Goal: Navigation & Orientation: Find specific page/section

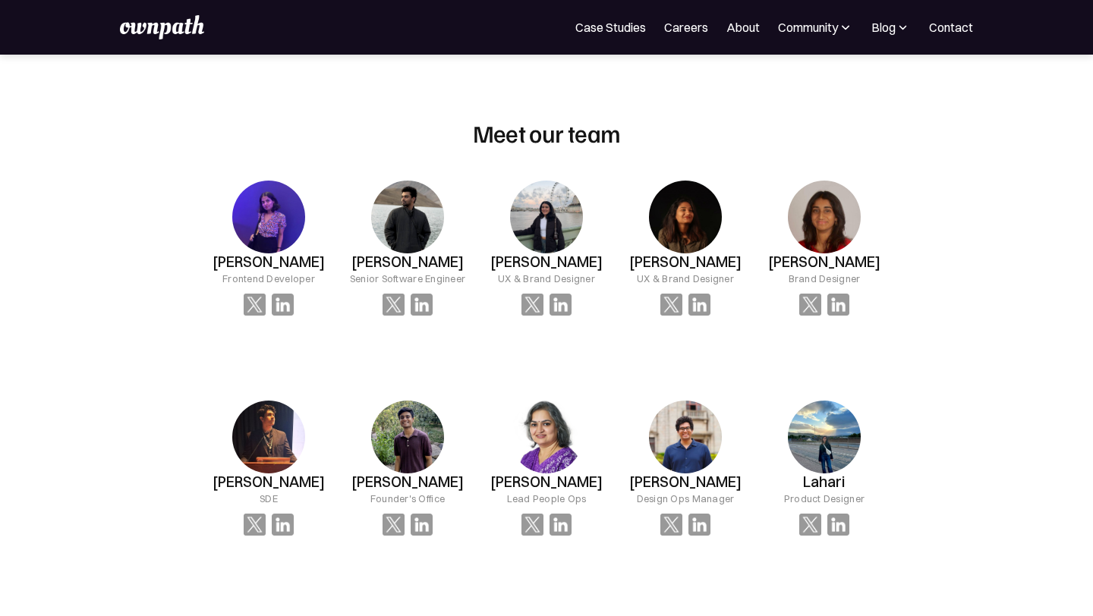
scroll to position [1013, 0]
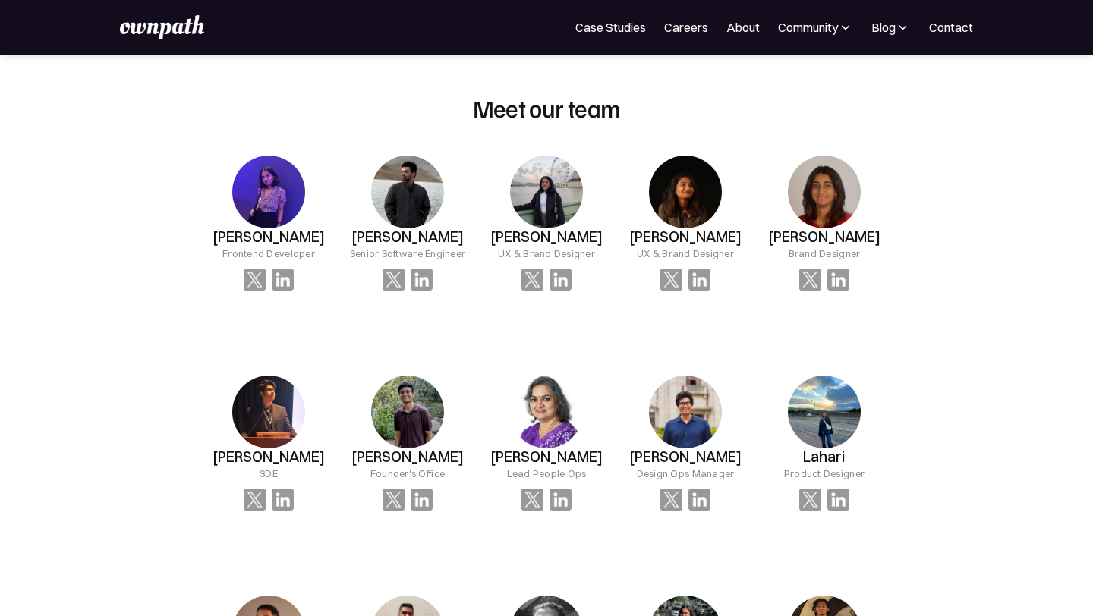
click at [285, 213] on img at bounding box center [268, 192] width 73 height 73
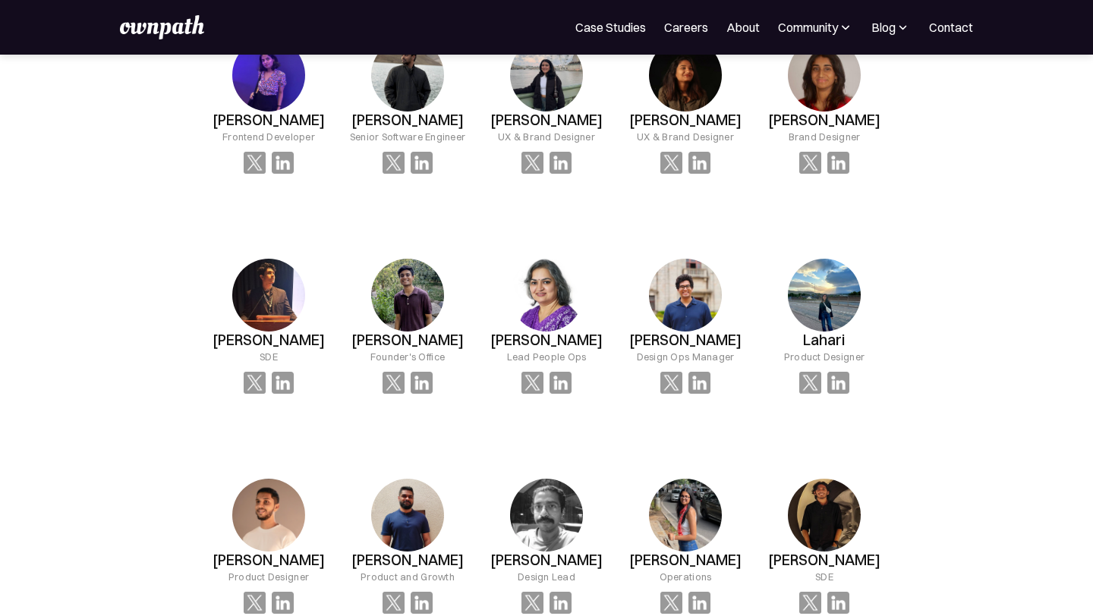
scroll to position [1130, 0]
click at [808, 393] on img at bounding box center [810, 382] width 22 height 22
click at [815, 393] on img at bounding box center [810, 382] width 22 height 22
click at [839, 393] on img at bounding box center [839, 382] width 22 height 22
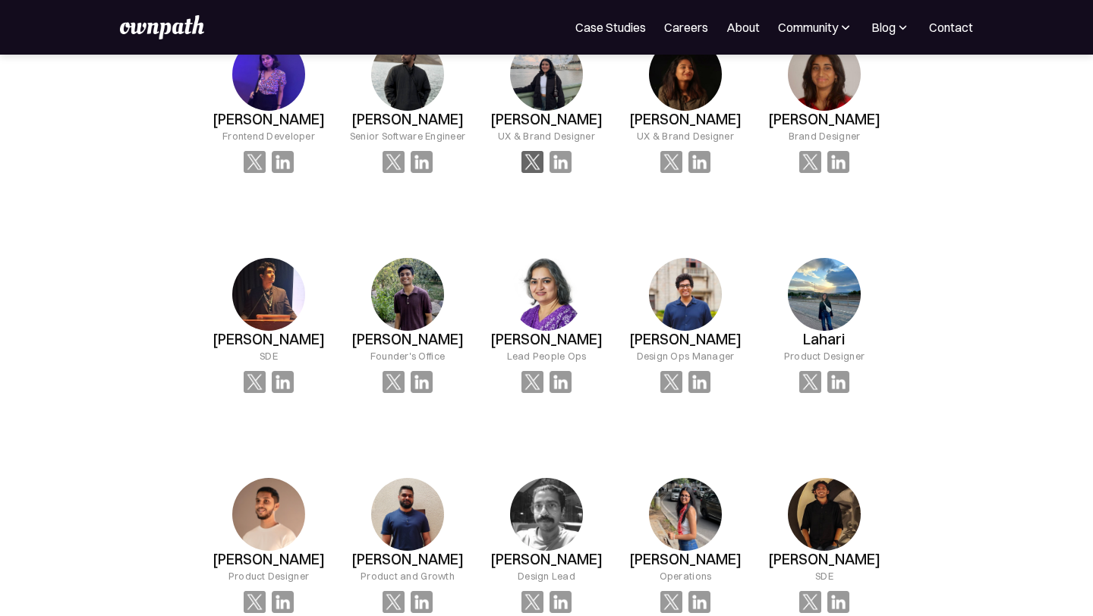
click at [531, 168] on img at bounding box center [533, 162] width 22 height 22
click at [567, 184] on div "[PERSON_NAME] UX & Brand Designer" at bounding box center [547, 106] width 139 height 184
click at [566, 173] on img at bounding box center [561, 162] width 22 height 22
click at [424, 173] on img at bounding box center [422, 162] width 22 height 22
click at [286, 169] on img at bounding box center [283, 162] width 22 height 22
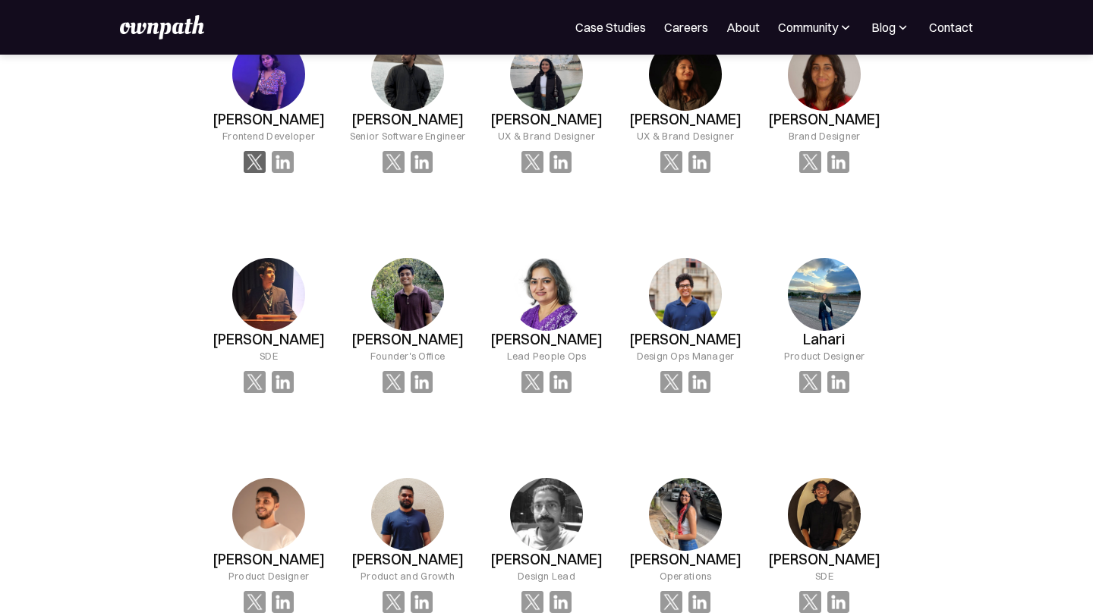
click at [253, 163] on img at bounding box center [255, 162] width 22 height 22
click at [395, 173] on img at bounding box center [394, 162] width 22 height 22
click at [530, 172] on img at bounding box center [533, 162] width 22 height 22
click at [534, 173] on img at bounding box center [533, 162] width 22 height 22
click at [668, 173] on img at bounding box center [672, 162] width 22 height 22
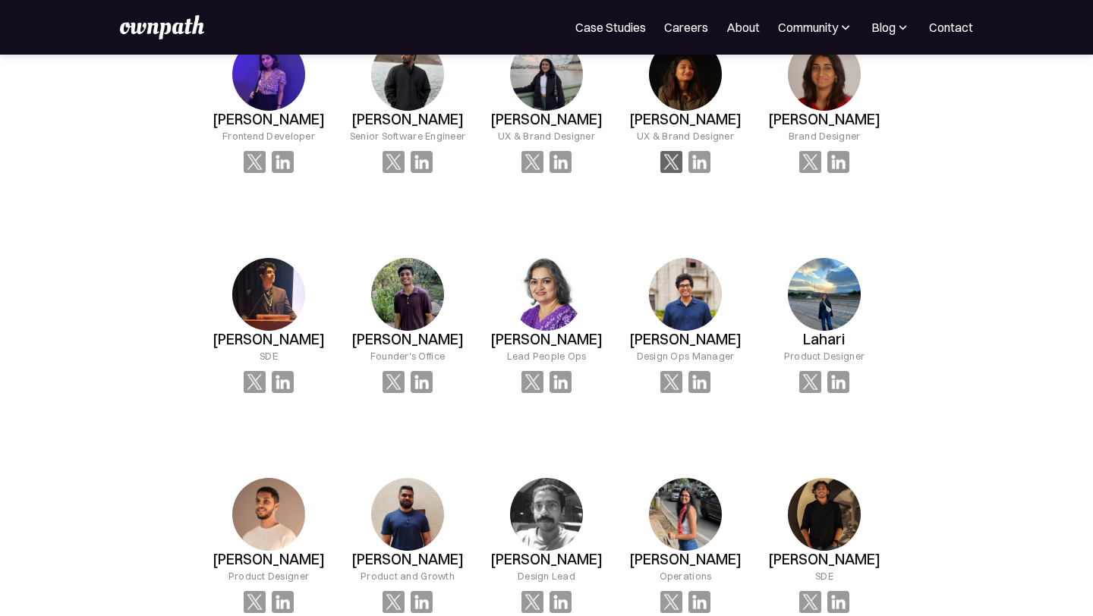
click at [670, 164] on img at bounding box center [672, 162] width 22 height 22
click at [699, 172] on img at bounding box center [700, 162] width 22 height 22
click at [834, 169] on img at bounding box center [839, 162] width 22 height 22
click at [707, 173] on img at bounding box center [700, 162] width 22 height 22
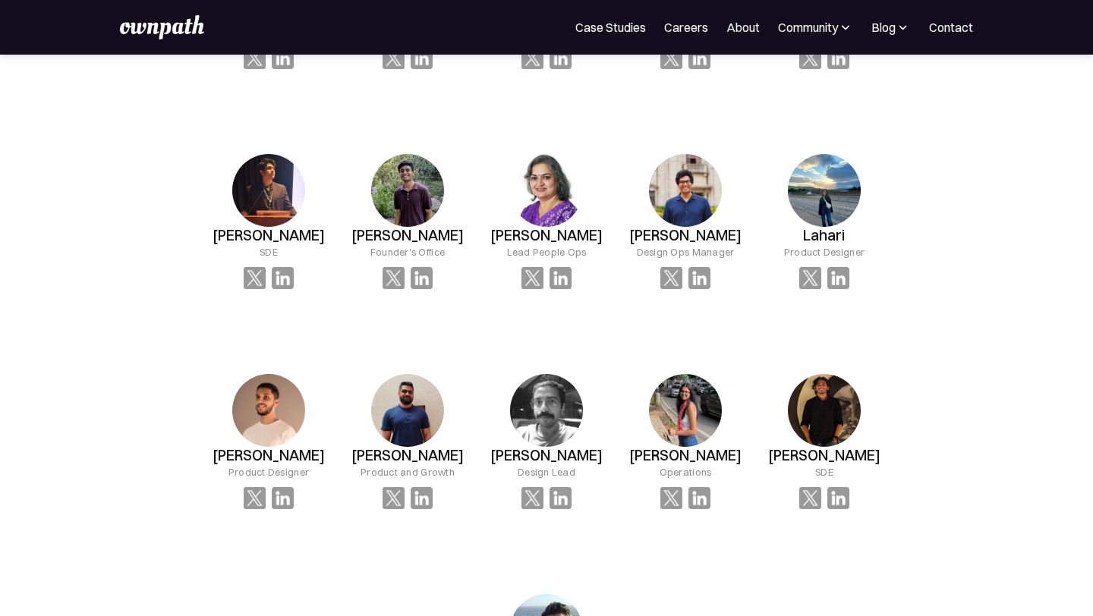
scroll to position [1238, 0]
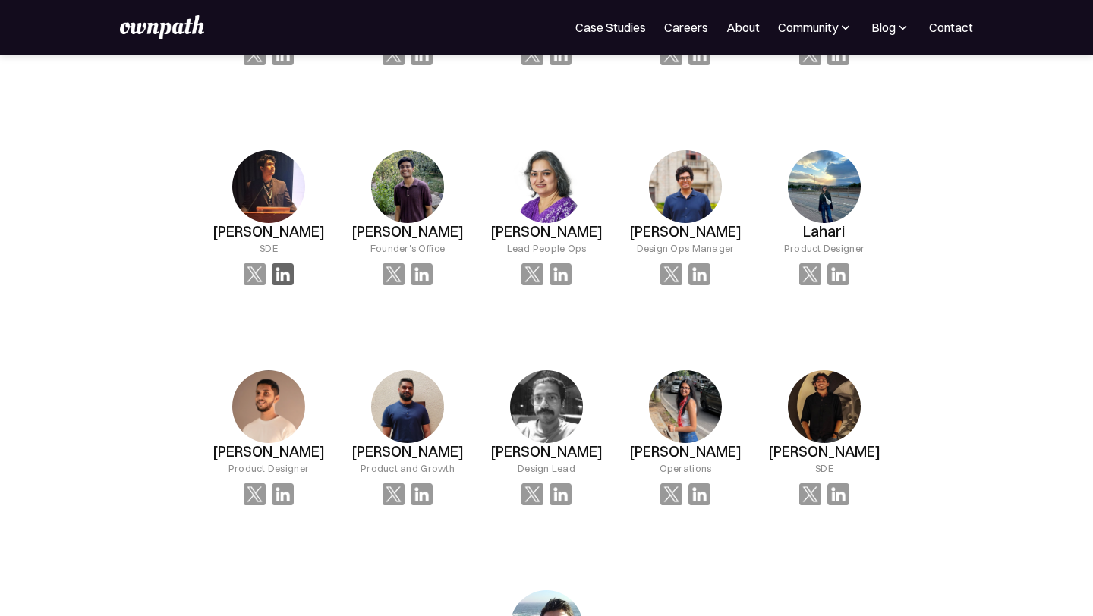
click at [279, 285] on img at bounding box center [283, 274] width 22 height 22
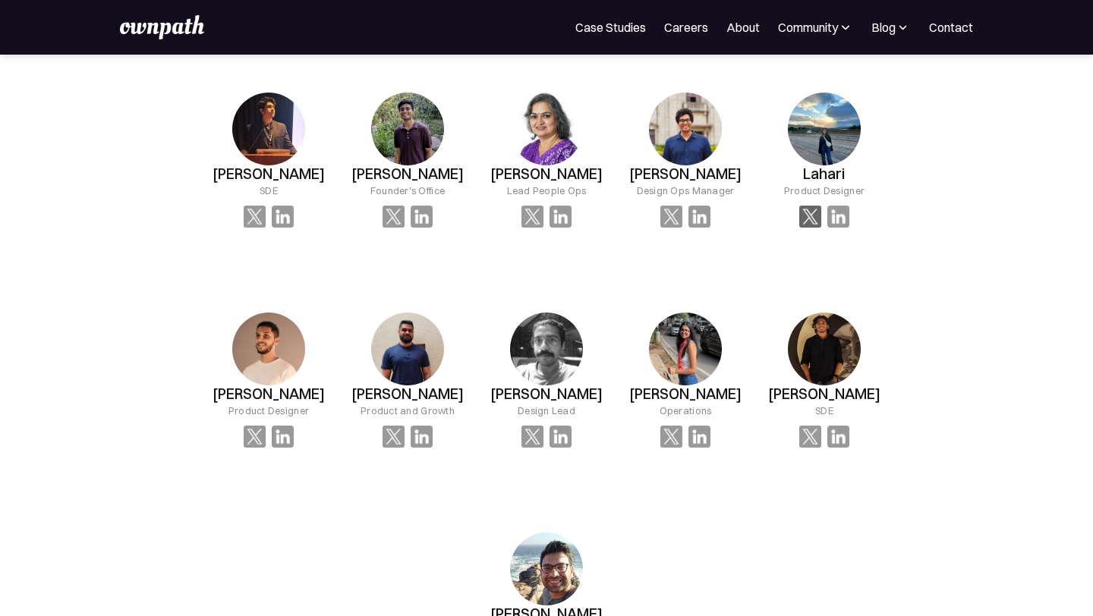
click at [812, 228] on img at bounding box center [810, 217] width 22 height 22
click at [842, 228] on img at bounding box center [839, 217] width 22 height 22
click at [835, 228] on img at bounding box center [839, 217] width 22 height 22
click at [835, 166] on img at bounding box center [824, 129] width 73 height 73
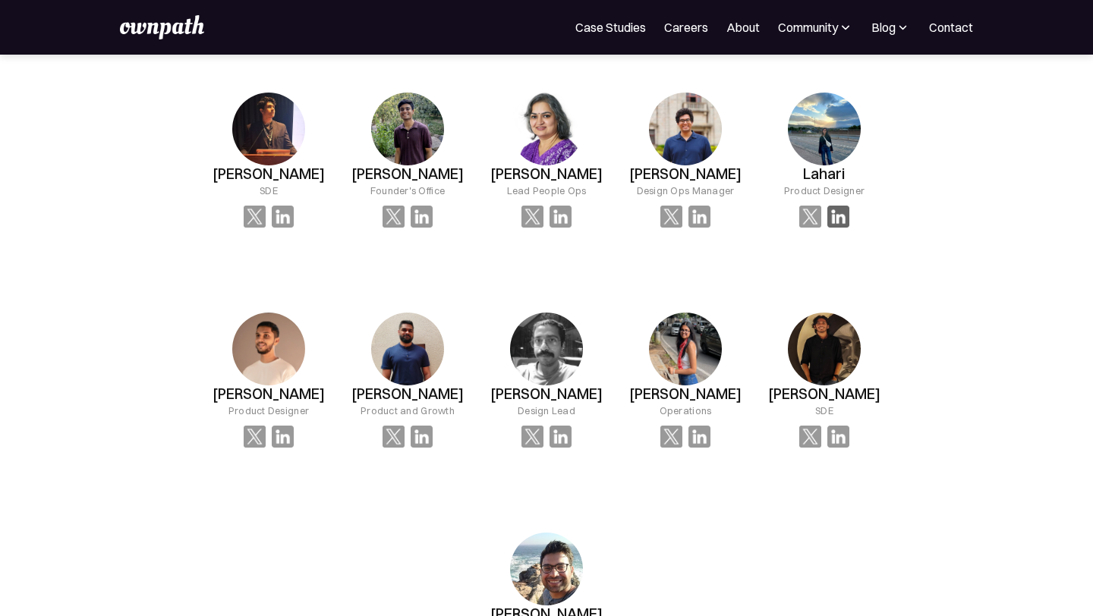
click at [838, 228] on img at bounding box center [839, 217] width 22 height 22
click at [799, 228] on img at bounding box center [810, 217] width 22 height 22
click at [695, 228] on img at bounding box center [700, 217] width 22 height 22
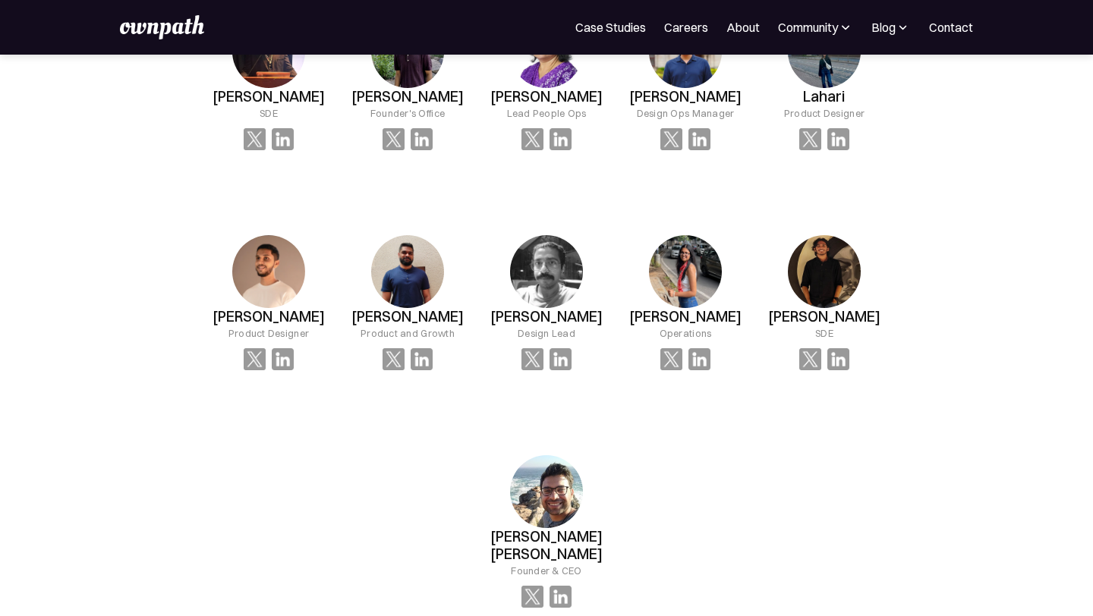
scroll to position [1376, 0]
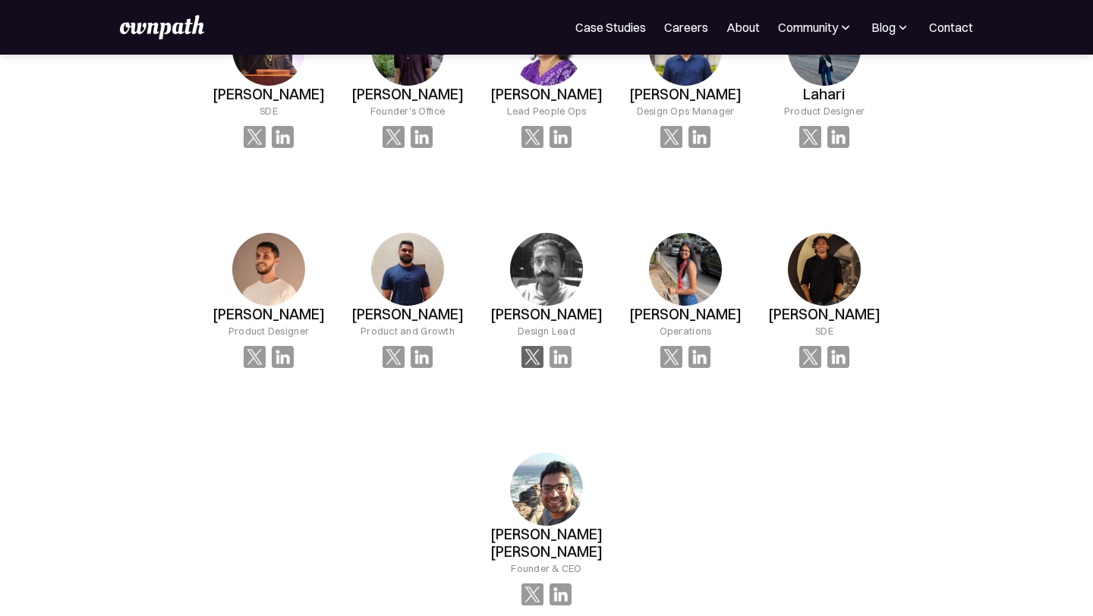
click at [526, 368] on img at bounding box center [533, 357] width 22 height 22
click at [531, 368] on img at bounding box center [533, 357] width 22 height 22
click at [527, 368] on img at bounding box center [533, 357] width 22 height 22
click at [671, 368] on img at bounding box center [672, 357] width 22 height 22
click at [678, 368] on img at bounding box center [672, 357] width 22 height 22
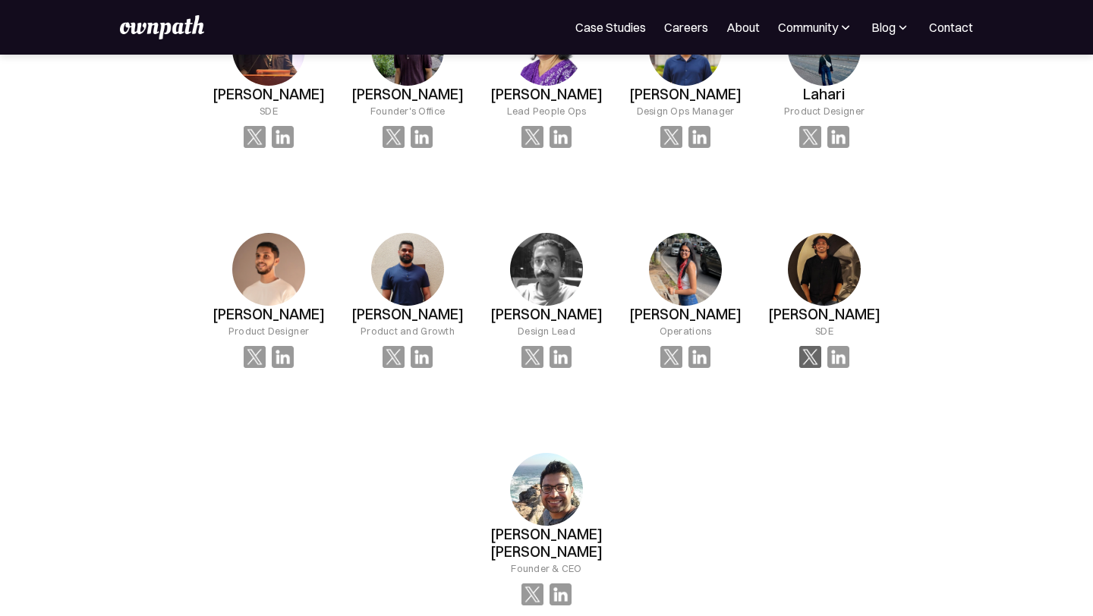
click at [820, 368] on img at bounding box center [810, 357] width 22 height 22
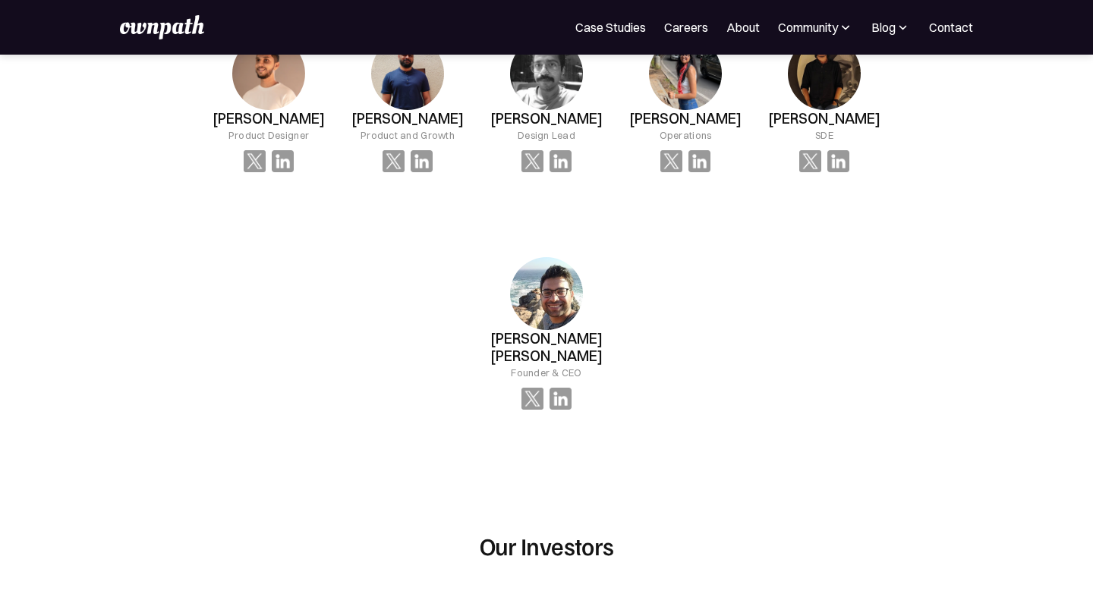
scroll to position [1573, 0]
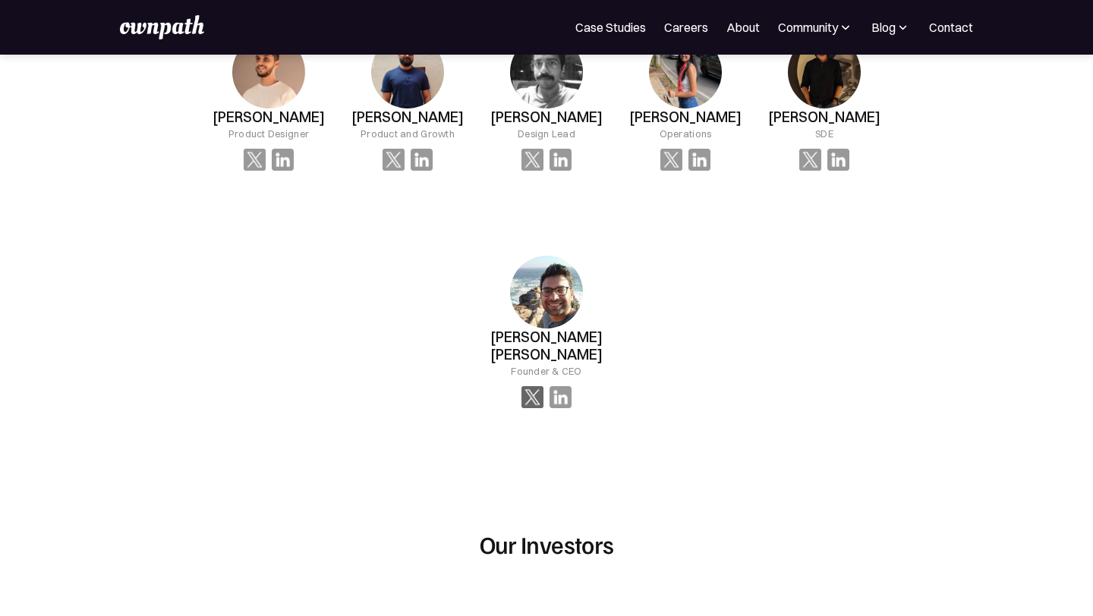
click at [535, 408] on img at bounding box center [533, 397] width 22 height 22
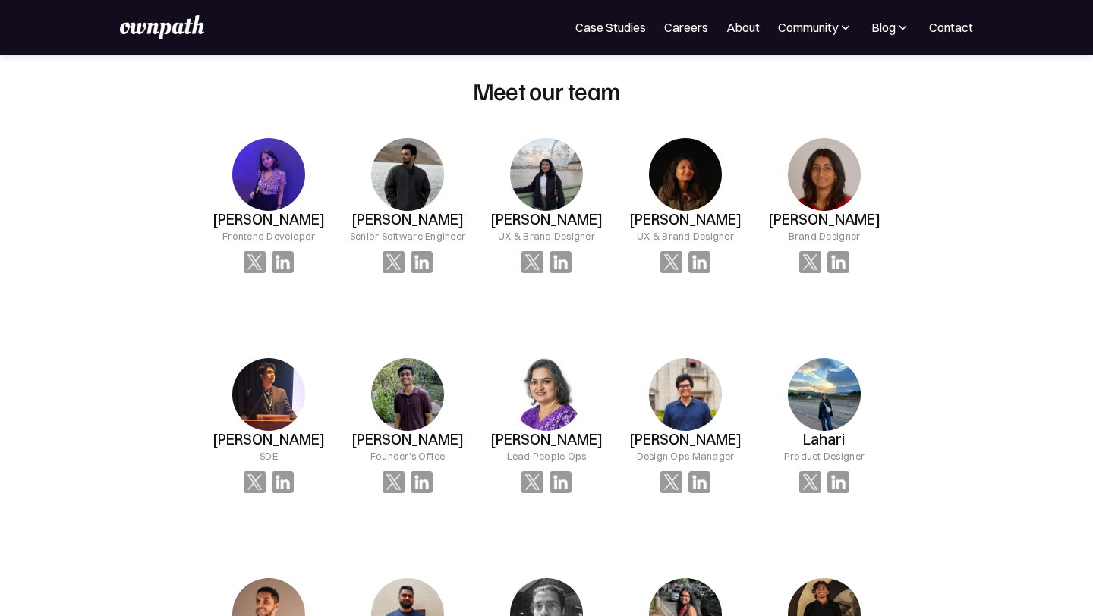
scroll to position [1027, 0]
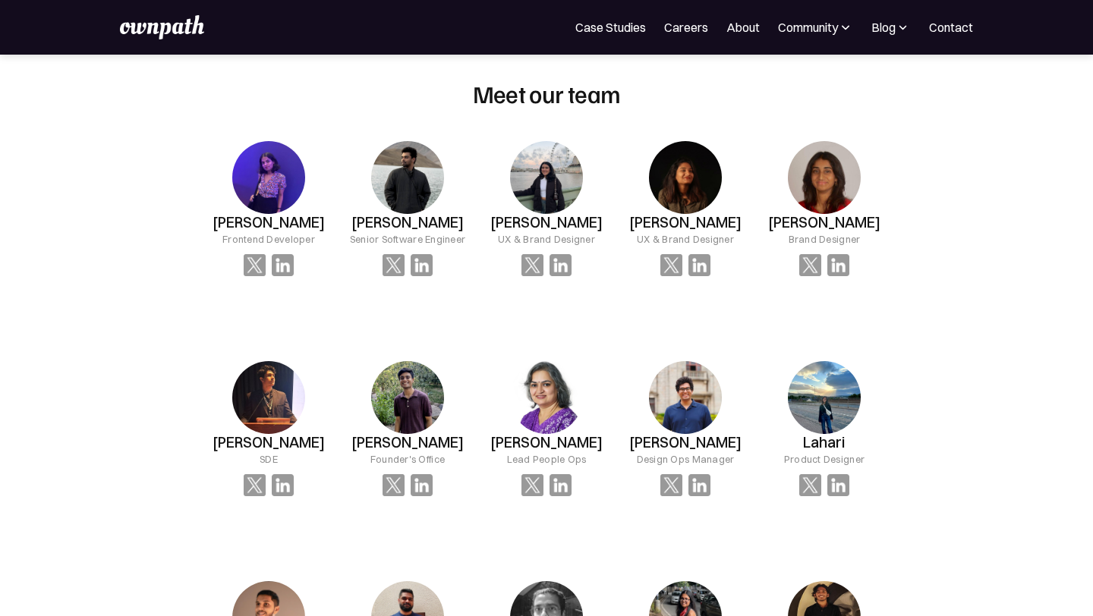
click at [397, 86] on div "Meet our team [PERSON_NAME] Frontend Developer [PERSON_NAME] Senior Software En…" at bounding box center [547, 529] width 680 height 900
